Goal: Task Accomplishment & Management: Manage account settings

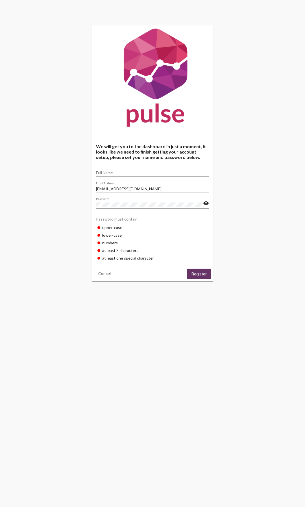
click at [105, 277] on button "Cancel" at bounding box center [104, 274] width 21 height 10
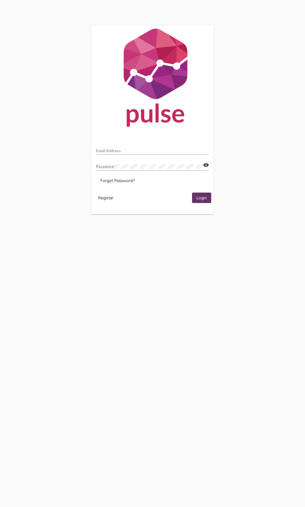
type input "[EMAIL_ADDRESS][DOMAIN_NAME]"
click at [129, 150] on input "[EMAIL_ADDRESS][DOMAIN_NAME]" at bounding box center [152, 150] width 113 height 5
click at [211, 205] on mat-card-actions "Register Login" at bounding box center [153, 197] width 118 height 15
click at [205, 197] on span "Login" at bounding box center [202, 197] width 10 height 5
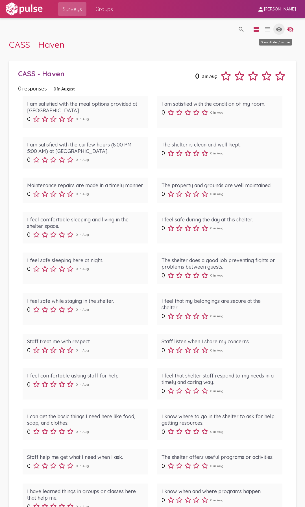
click at [276, 29] on mat-icon "visibility" at bounding box center [279, 29] width 7 height 7
click at [253, 30] on mat-icon "view_agenda" at bounding box center [256, 29] width 7 height 7
click at [264, 31] on mat-icon "view_headline" at bounding box center [267, 29] width 7 height 7
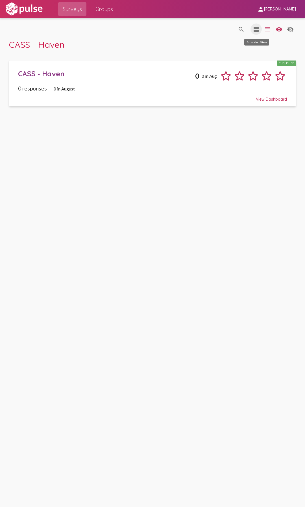
click at [255, 30] on mat-icon "view_agenda" at bounding box center [256, 29] width 7 height 7
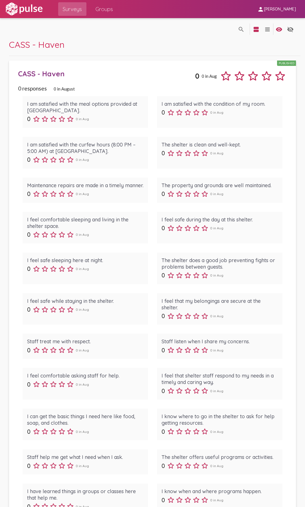
click at [64, 12] on span "Surveys" at bounding box center [72, 9] width 19 height 10
click at [104, 12] on span "Groups" at bounding box center [105, 9] width 18 height 10
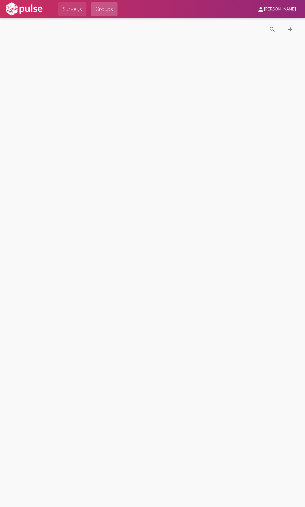
click at [80, 11] on span "Surveys" at bounding box center [72, 9] width 19 height 10
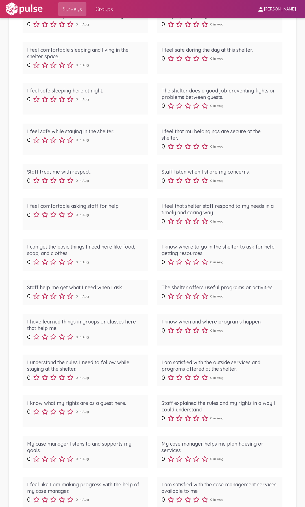
scroll to position [270, 0]
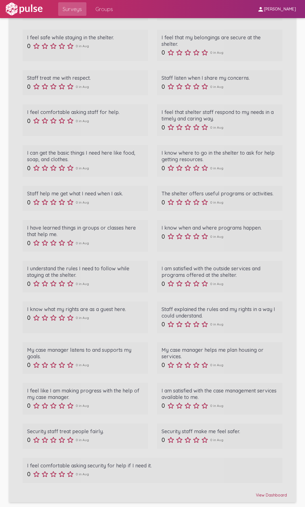
click at [256, 496] on div "View Dashboard" at bounding box center [152, 493] width 269 height 10
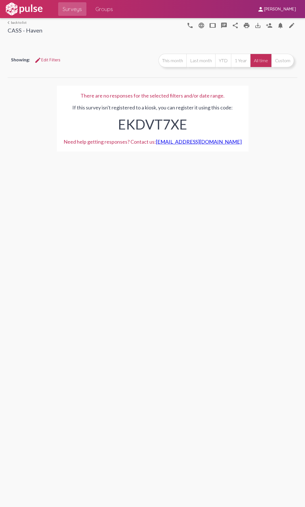
click at [26, 3] on img at bounding box center [24, 9] width 39 height 14
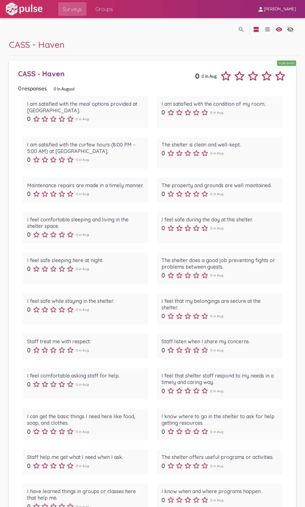
click at [278, 10] on span "[PERSON_NAME]" at bounding box center [280, 9] width 32 height 5
click at [268, 4] on div at bounding box center [152, 253] width 305 height 507
click at [259, 7] on mat-icon "person" at bounding box center [261, 9] width 7 height 7
click at [102, 12] on div at bounding box center [152, 253] width 305 height 507
click at [105, 10] on span "Groups" at bounding box center [105, 9] width 18 height 10
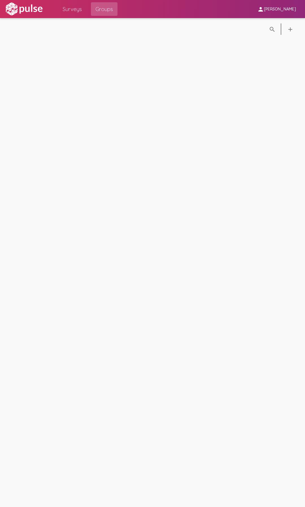
click at [87, 10] on div "Surveys Groups" at bounding box center [86, 9] width 64 height 18
click at [74, 10] on span "Surveys" at bounding box center [72, 9] width 19 height 10
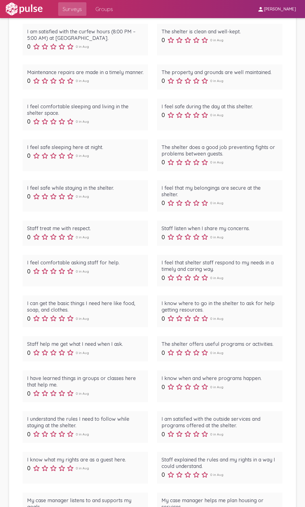
scroll to position [270, 0]
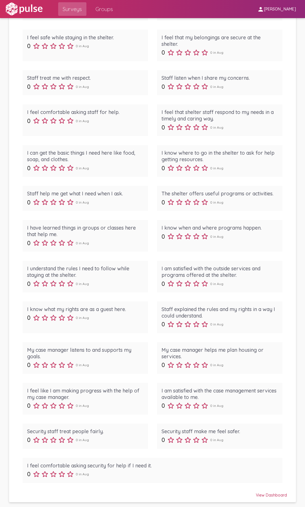
click at [277, 495] on div "View Dashboard" at bounding box center [152, 493] width 269 height 10
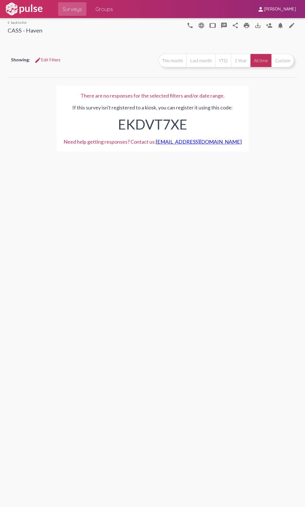
click at [19, 22] on link "arrow_back_ios back to list" at bounding box center [25, 22] width 35 height 4
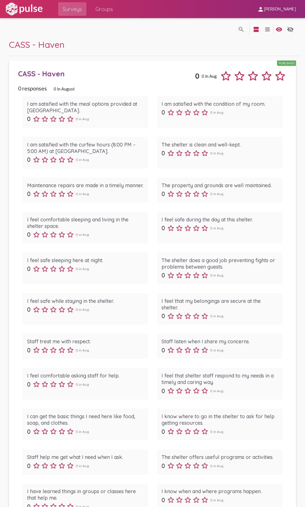
click at [28, 14] on img at bounding box center [24, 9] width 39 height 14
click at [33, 12] on img at bounding box center [24, 9] width 39 height 14
click at [102, 11] on span "Groups" at bounding box center [105, 9] width 18 height 10
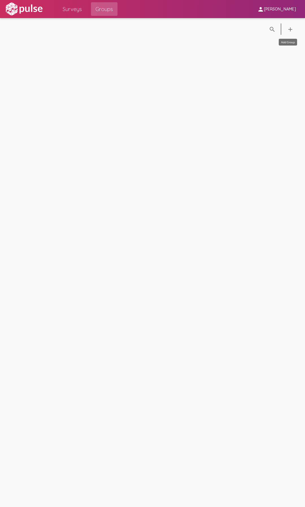
click at [291, 29] on mat-icon "add" at bounding box center [290, 29] width 7 height 7
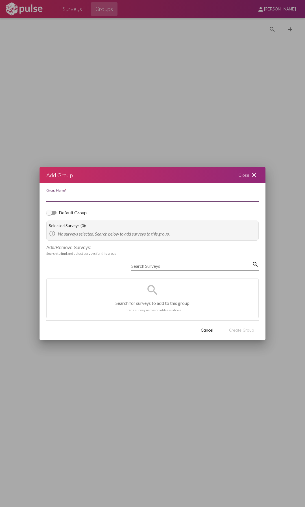
click at [70, 197] on input "Group Name *" at bounding box center [152, 196] width 213 height 5
type input "Shelters"
click at [216, 264] on input "Search Surveys" at bounding box center [191, 266] width 121 height 5
drag, startPoint x: 148, startPoint y: 294, endPoint x: 157, endPoint y: 297, distance: 8.9
click at [148, 294] on mat-icon "search" at bounding box center [153, 290] width 14 height 14
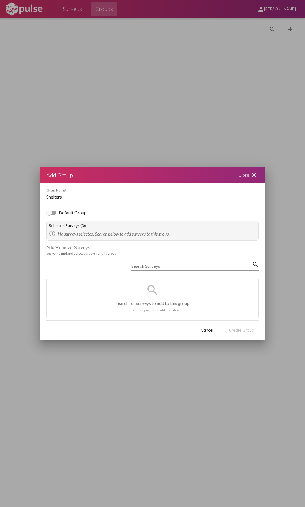
click at [159, 296] on div "search Search for surveys to add to this group Enter a survey name or address a…" at bounding box center [153, 298] width 212 height 39
click at [162, 263] on div "Search Surveys" at bounding box center [191, 264] width 121 height 13
click at [161, 264] on input "Search Surveys" at bounding box center [191, 266] width 121 height 5
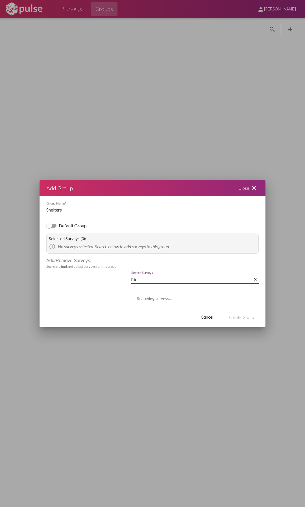
type input "h"
type input "cass"
click at [204, 321] on button "Cancel" at bounding box center [207, 317] width 28 height 10
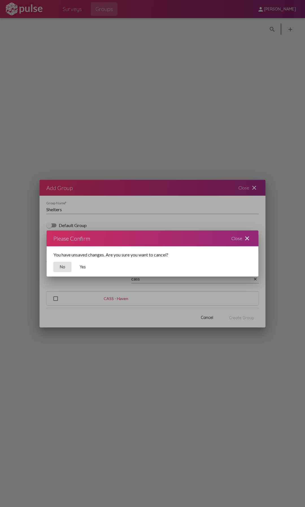
click at [53, 262] on mat-dialog-container "Please Confirm Close close You have unsaved changes. Are you sure you want to c…" at bounding box center [153, 253] width 212 height 46
click at [86, 266] on button "Yes" at bounding box center [83, 267] width 18 height 10
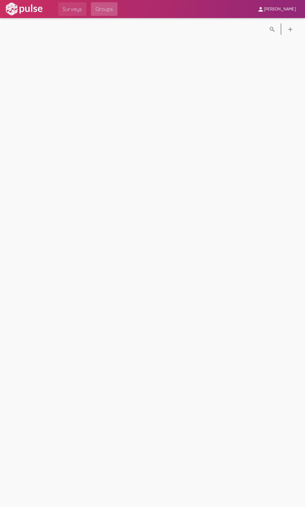
click at [78, 7] on span "Surveys" at bounding box center [72, 9] width 19 height 10
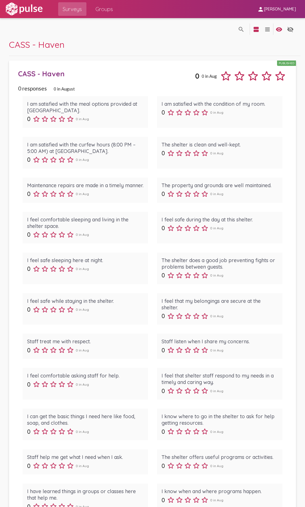
click at [235, 112] on div "0 0 in Aug" at bounding box center [220, 112] width 117 height 8
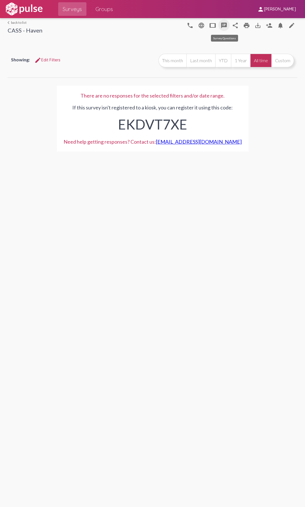
click at [224, 25] on mat-icon "speaker_notes" at bounding box center [224, 25] width 7 height 7
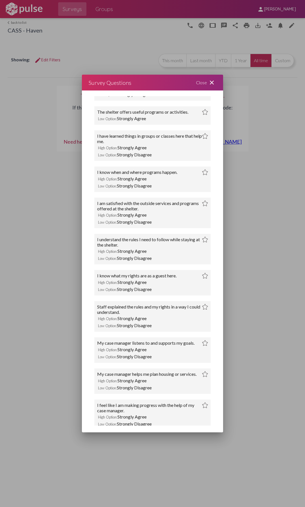
scroll to position [772, 0]
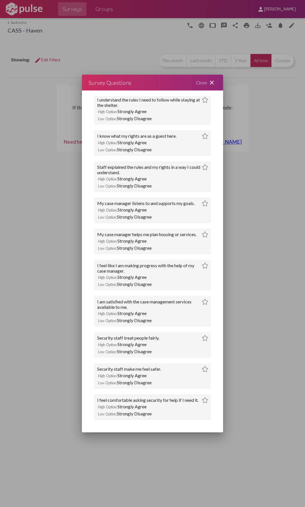
click at [209, 79] on mat-icon "close" at bounding box center [212, 82] width 7 height 7
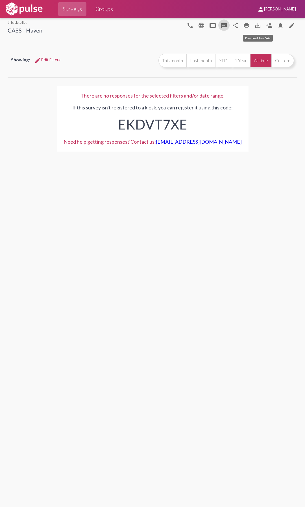
click at [263, 22] on button "save_alt" at bounding box center [258, 25] width 11 height 11
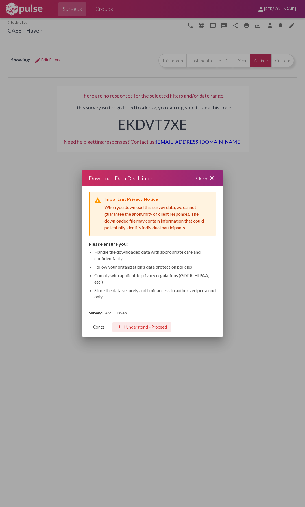
click at [132, 329] on span "download I Understand - Proceed" at bounding box center [142, 327] width 50 height 5
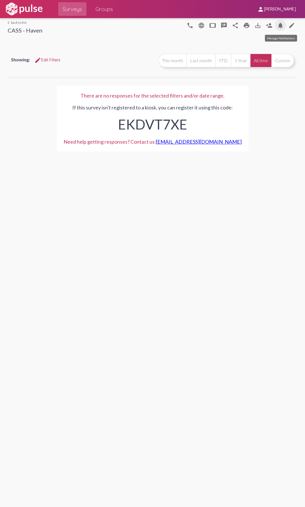
click at [283, 23] on mat-icon "notifications" at bounding box center [280, 25] width 7 height 7
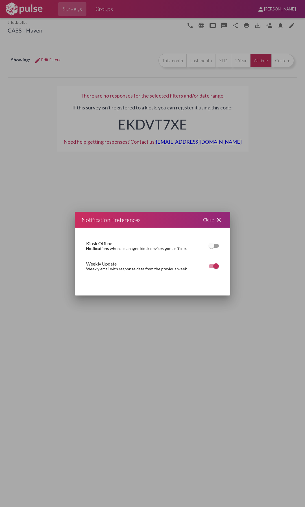
click at [212, 244] on div at bounding box center [212, 246] width 6 height 6
click at [212, 248] on input "checkbox" at bounding box center [212, 248] width 0 height 0
checkbox input "true"
click at [216, 223] on mat-icon "close" at bounding box center [219, 219] width 7 height 7
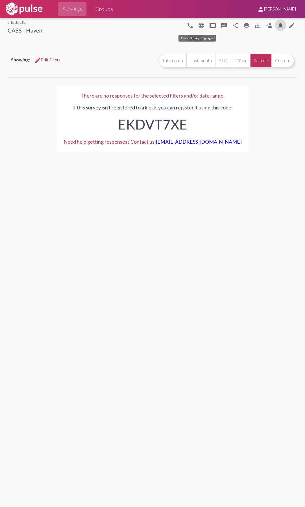
click at [202, 25] on mat-icon "language" at bounding box center [201, 25] width 7 height 7
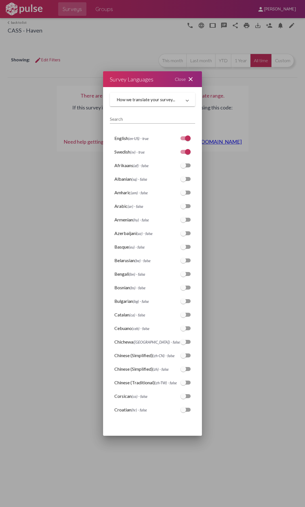
click at [163, 115] on div "Search" at bounding box center [152, 117] width 85 height 13
click at [163, 117] on input "Search" at bounding box center [152, 119] width 85 height 5
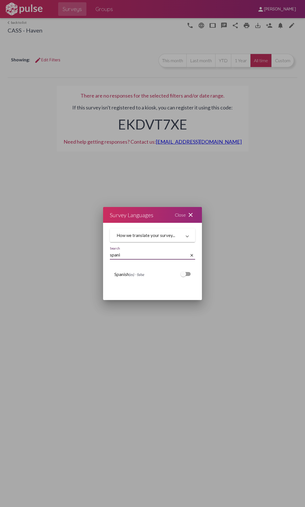
type input "spani"
click at [186, 273] on div at bounding box center [186, 274] width 10 height 4
click at [184, 276] on input "checkbox" at bounding box center [183, 276] width 0 height 0
checkbox input "true"
click at [192, 253] on mat-icon "close" at bounding box center [192, 255] width 5 height 5
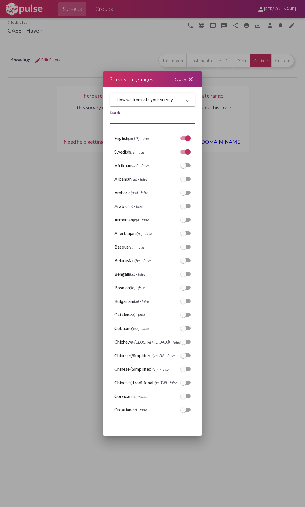
click at [185, 151] on div at bounding box center [188, 152] width 6 height 6
click at [183, 154] on input "checkbox" at bounding box center [183, 154] width 0 height 0
checkbox input "false"
click at [184, 103] on mat-expansion-panel-header "How we translate your survey..." at bounding box center [152, 100] width 85 height 14
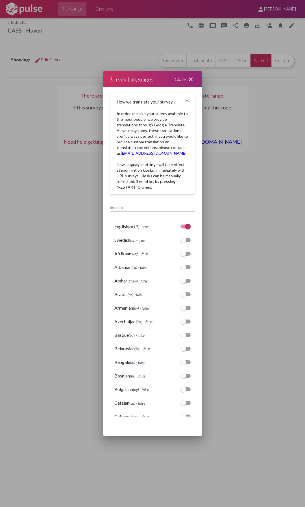
click at [189, 81] on mat-icon "close" at bounding box center [190, 79] width 7 height 7
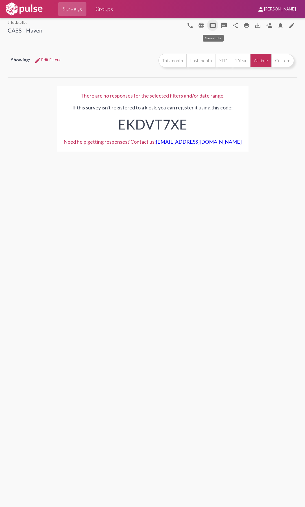
click at [216, 22] on button "tablet" at bounding box center [212, 25] width 11 height 11
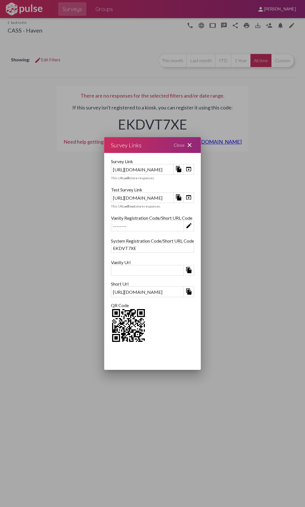
click at [237, 33] on div at bounding box center [152, 253] width 305 height 507
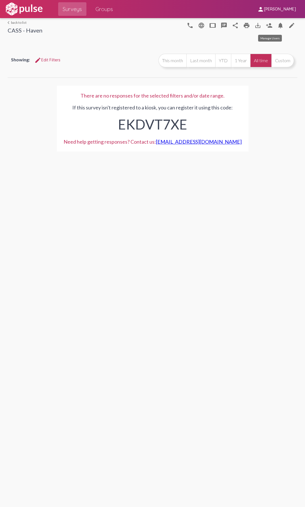
click at [268, 27] on mat-icon "person_add" at bounding box center [269, 25] width 7 height 7
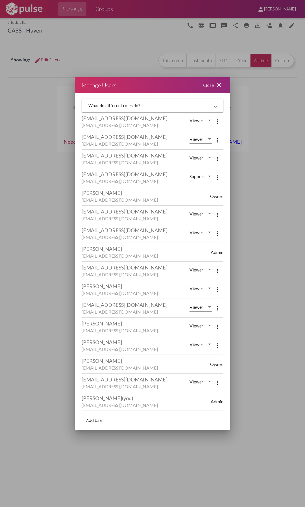
click at [212, 401] on span "Admin" at bounding box center [217, 401] width 13 height 5
click at [209, 384] on div at bounding box center [209, 381] width 5 height 5
click at [239, 402] on div at bounding box center [152, 253] width 305 height 507
click at [152, 110] on mat-expansion-panel-header "What do different roles do?" at bounding box center [153, 106] width 142 height 14
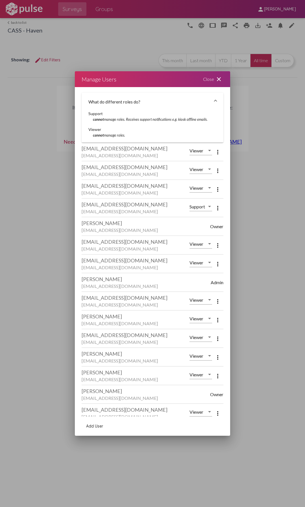
scroll to position [25, 0]
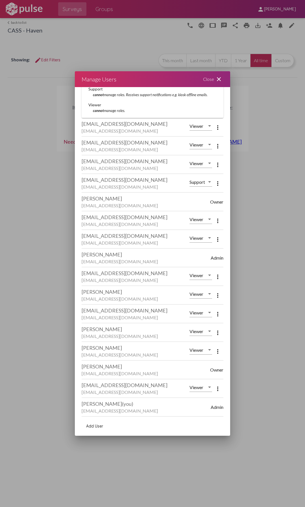
click at [217, 76] on mat-icon "close" at bounding box center [219, 79] width 7 height 7
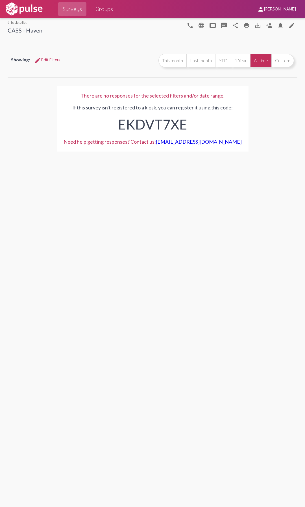
drag, startPoint x: 254, startPoint y: 85, endPoint x: 264, endPoint y: 141, distance: 56.7
click at [264, 141] on div "There are no responses for the selected filters and/or date range. If this surv…" at bounding box center [153, 118] width 290 height 79
drag, startPoint x: 260, startPoint y: 141, endPoint x: 266, endPoint y: 87, distance: 54.6
click at [266, 87] on div "There are no responses for the selected filters and/or date range. If this surv…" at bounding box center [153, 118] width 290 height 79
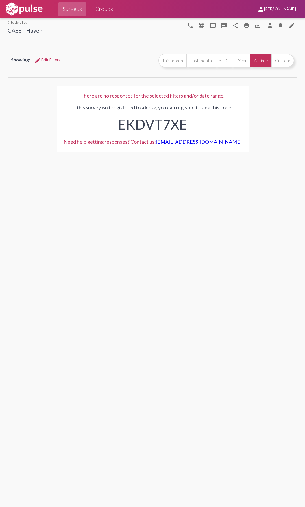
click at [266, 87] on div "There are no responses for the selected filters and/or date range. If this surv…" at bounding box center [153, 118] width 290 height 79
drag, startPoint x: 266, startPoint y: 87, endPoint x: 262, endPoint y: 146, distance: 59.8
click at [262, 146] on div "There are no responses for the selected filters and/or date range. If this surv…" at bounding box center [153, 118] width 290 height 79
drag, startPoint x: 195, startPoint y: 120, endPoint x: 82, endPoint y: 93, distance: 116.8
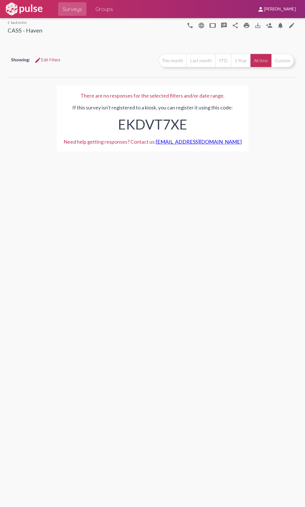
click at [82, 93] on div "There are no responses for the selected filters and/or date range. If this surv…" at bounding box center [153, 119] width 192 height 66
click at [82, 93] on div "There are no responses for the selected filters and/or date range." at bounding box center [153, 95] width 178 height 6
drag, startPoint x: 82, startPoint y: 93, endPoint x: 197, endPoint y: 131, distance: 120.9
click at [197, 131] on div "There are no responses for the selected filters and/or date range. If this surv…" at bounding box center [153, 119] width 192 height 66
click at [197, 131] on div "EKDVT7XE" at bounding box center [153, 123] width 178 height 25
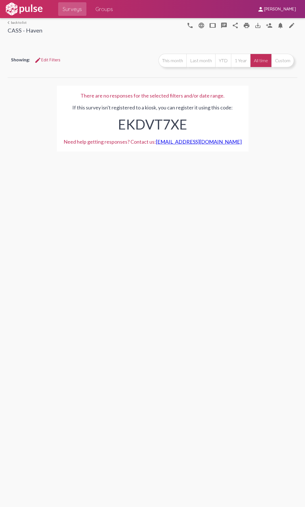
click at [29, 7] on img at bounding box center [24, 9] width 39 height 14
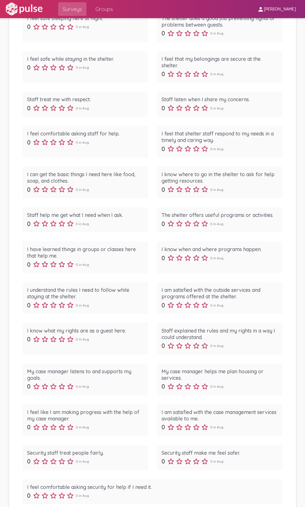
scroll to position [270, 0]
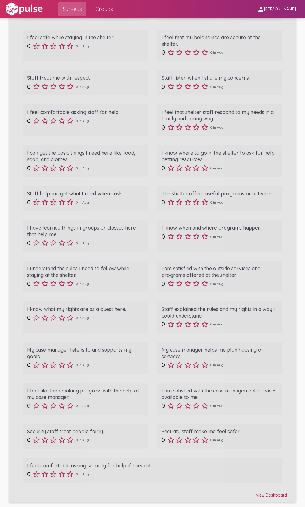
click at [270, 489] on div "View Dashboard" at bounding box center [152, 493] width 269 height 10
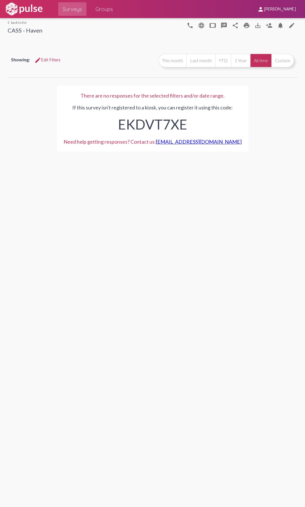
drag, startPoint x: 221, startPoint y: 121, endPoint x: 74, endPoint y: 92, distance: 150.0
click at [74, 92] on div "There are no responses for the selected filters and/or date range. If this surv…" at bounding box center [153, 119] width 192 height 66
drag, startPoint x: 64, startPoint y: 92, endPoint x: 210, endPoint y: 126, distance: 150.1
click at [210, 126] on div "There are no responses for the selected filters and/or date range. If this surv…" at bounding box center [153, 118] width 290 height 79
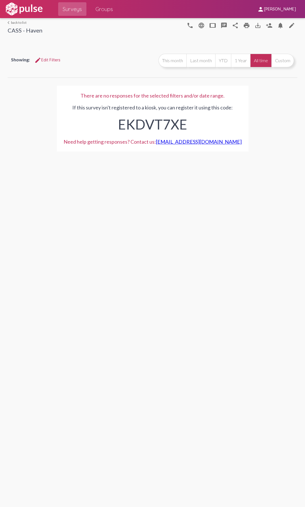
click at [210, 126] on div "EKDVT7XE" at bounding box center [153, 123] width 178 height 25
drag, startPoint x: 197, startPoint y: 124, endPoint x: 77, endPoint y: 93, distance: 124.5
click at [77, 93] on div "There are no responses for the selected filters and/or date range. If this surv…" at bounding box center [153, 119] width 192 height 66
click at [77, 93] on div "There are no responses for the selected filters and/or date range." at bounding box center [153, 95] width 178 height 6
drag, startPoint x: 69, startPoint y: 93, endPoint x: 202, endPoint y: 129, distance: 137.9
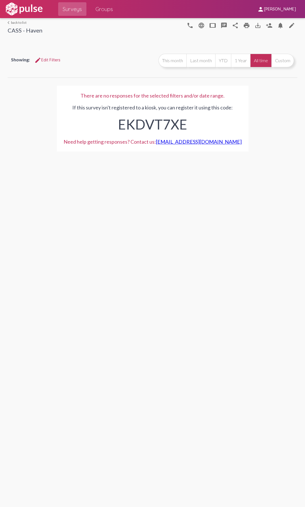
click at [202, 129] on div "There are no responses for the selected filters and/or date range. If this surv…" at bounding box center [153, 119] width 192 height 66
click at [202, 129] on div "EKDVT7XE" at bounding box center [153, 123] width 178 height 25
drag, startPoint x: 212, startPoint y: 128, endPoint x: 80, endPoint y: 98, distance: 135.5
click at [80, 98] on div "There are no responses for the selected filters and/or date range. If this surv…" at bounding box center [153, 119] width 192 height 66
click at [264, 129] on div "There are no responses for the selected filters and/or date range. If this surv…" at bounding box center [153, 118] width 290 height 79
